Goal: Transaction & Acquisition: Purchase product/service

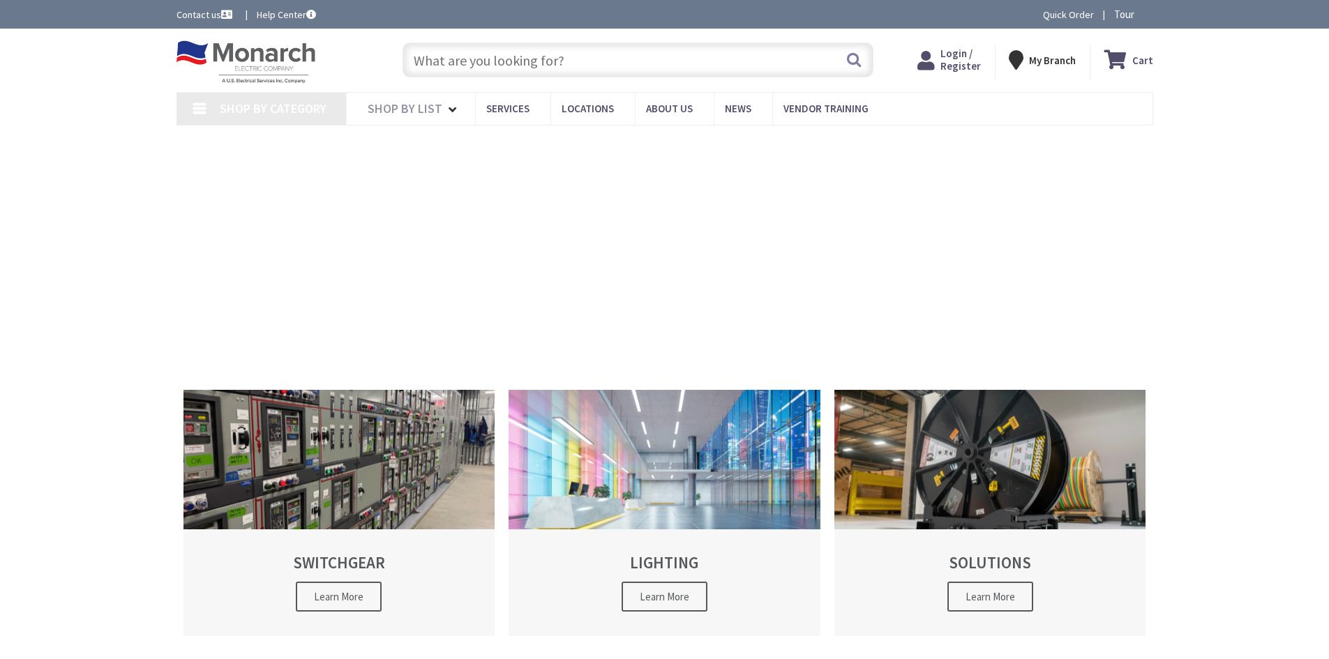
click at [941, 68] on icon at bounding box center [929, 59] width 23 height 25
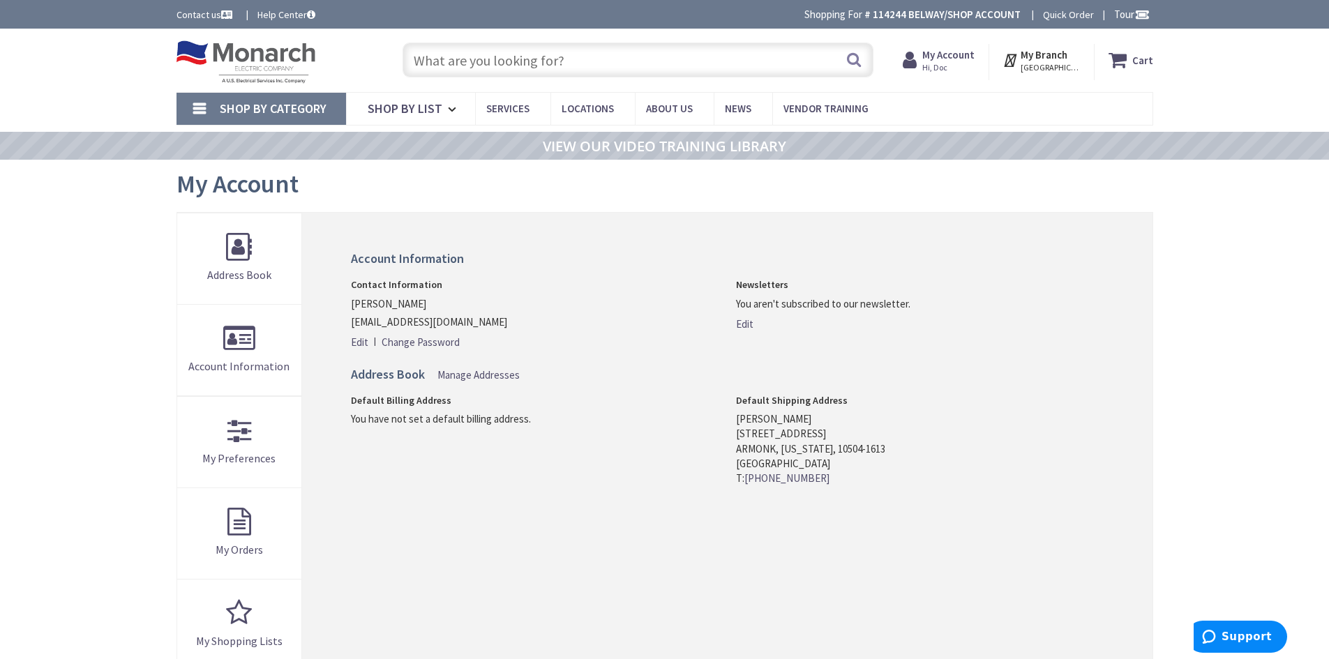
click at [516, 66] on input "text" at bounding box center [638, 60] width 471 height 35
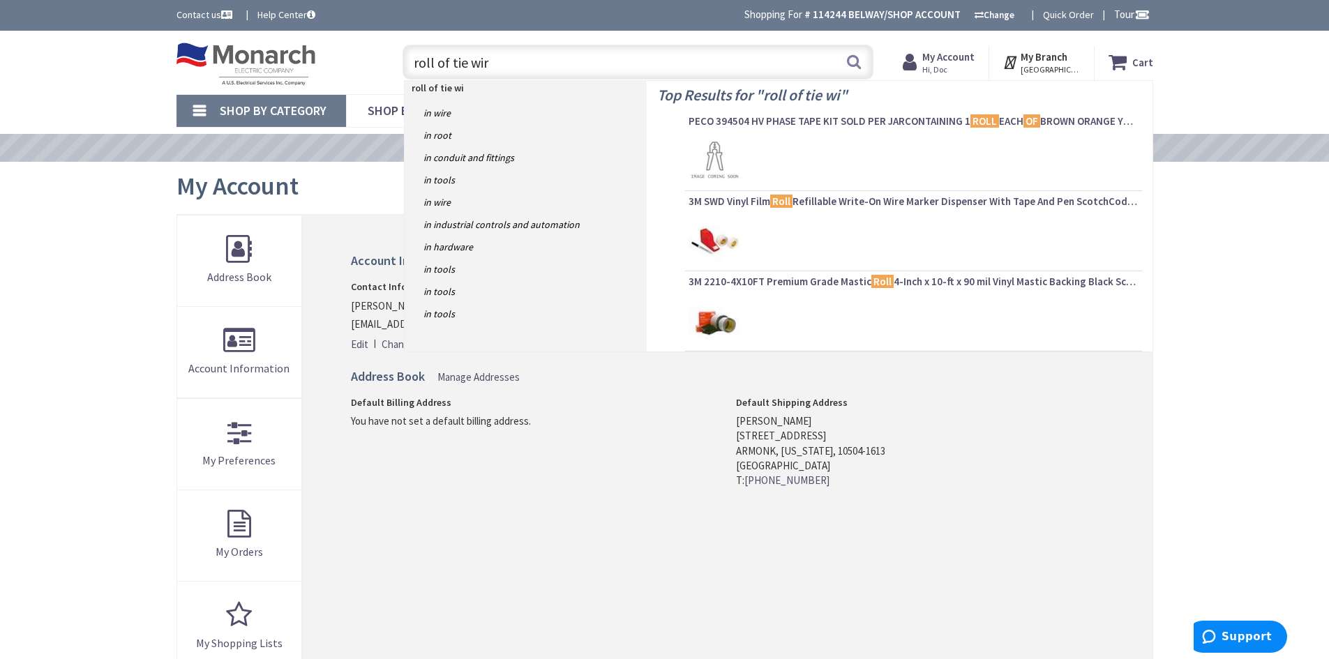
type input "roll of tie wire"
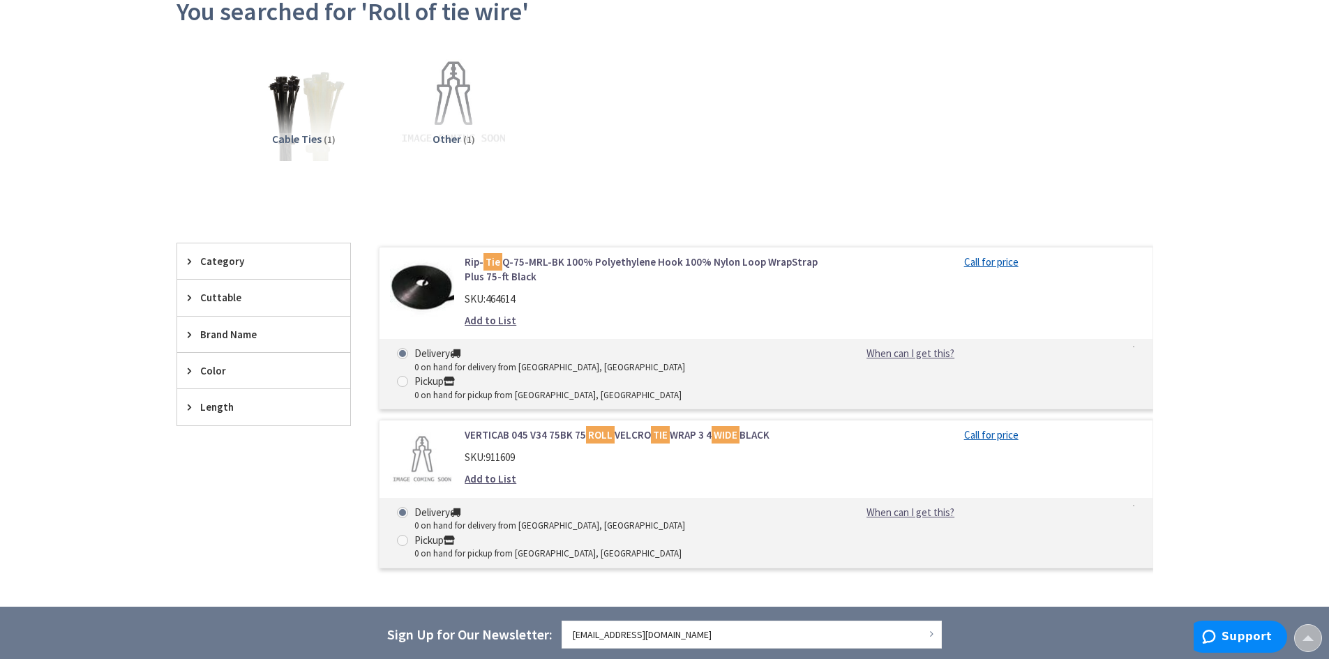
scroll to position [62, 0]
